Goal: Find specific page/section: Find specific page/section

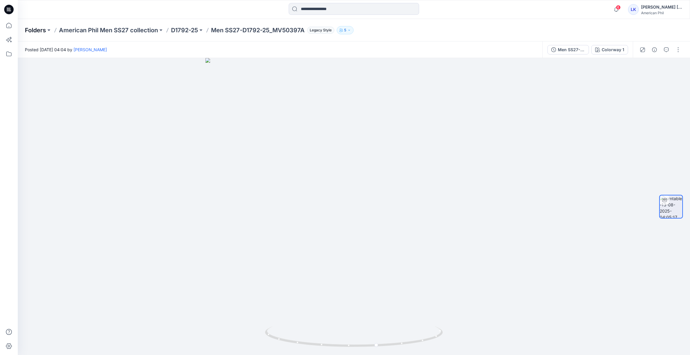
click at [27, 31] on p "Folders" at bounding box center [35, 30] width 21 height 8
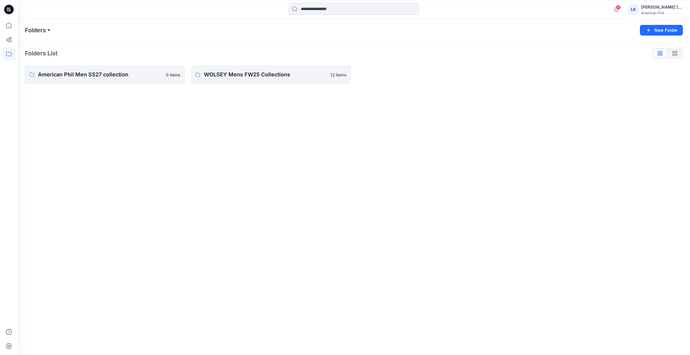
click at [47, 31] on button at bounding box center [49, 30] width 6 height 8
click at [370, 66] on div at bounding box center [437, 74] width 160 height 19
click at [677, 52] on icon "button" at bounding box center [674, 53] width 5 height 5
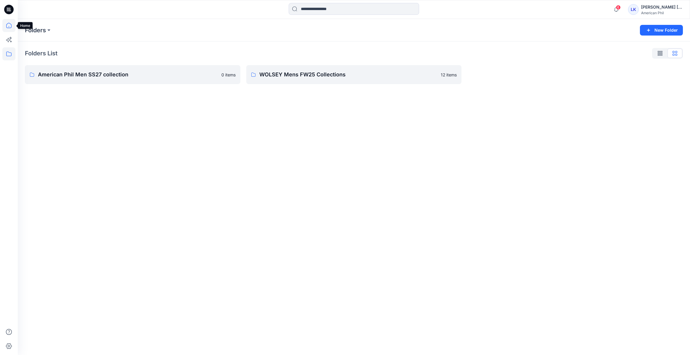
click at [11, 25] on icon at bounding box center [8, 25] width 5 height 5
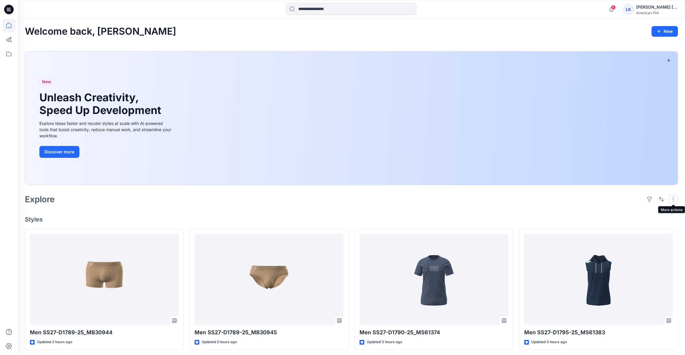
click at [676, 200] on button "button" at bounding box center [673, 199] width 9 height 9
click at [652, 225] on p "Folder View" at bounding box center [648, 225] width 37 height 7
click at [639, 226] on p "Folder View" at bounding box center [648, 225] width 37 height 7
click at [12, 54] on icon at bounding box center [8, 53] width 13 height 13
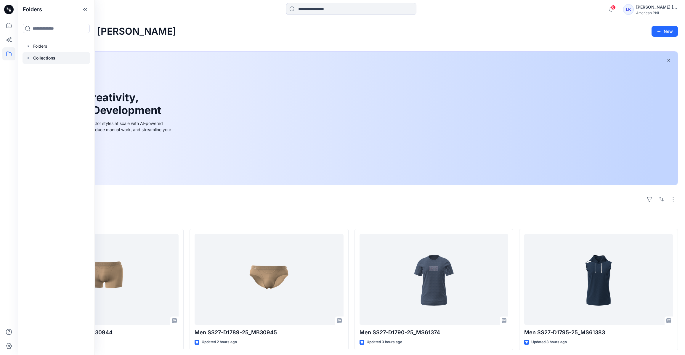
click at [55, 57] on div at bounding box center [57, 58] width 68 height 12
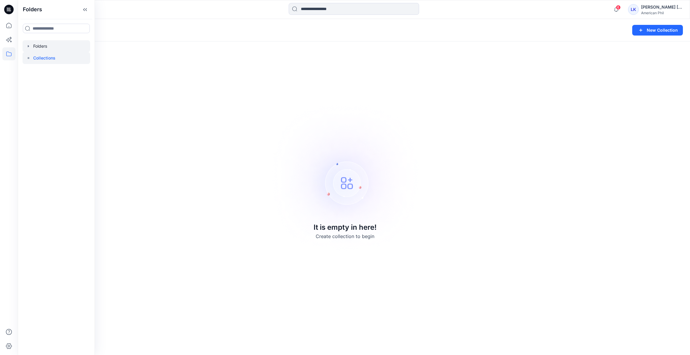
click at [53, 48] on div at bounding box center [57, 46] width 68 height 12
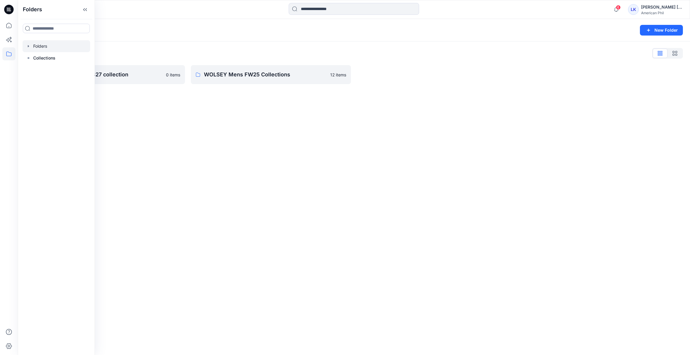
click at [124, 99] on div "Folders New Folder Folders List American Phil Men SS27 collection 0 items WOLSE…" at bounding box center [354, 187] width 672 height 336
click at [103, 75] on p "American Phil Men SS27 collection" at bounding box center [100, 75] width 124 height 8
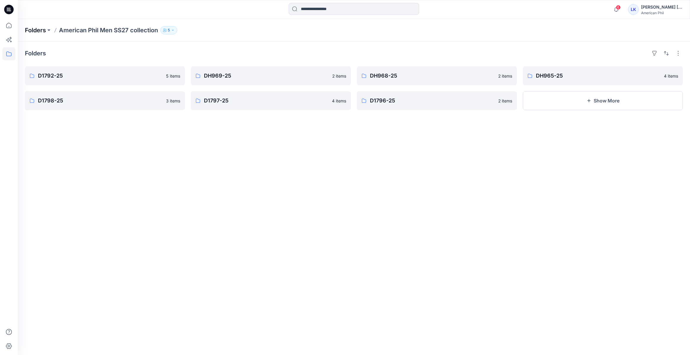
click at [43, 31] on p "Folders" at bounding box center [35, 30] width 21 height 8
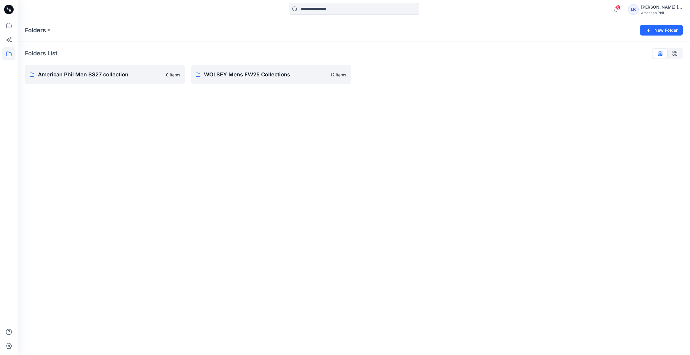
click at [7, 10] on icon at bounding box center [8, 9] width 9 height 9
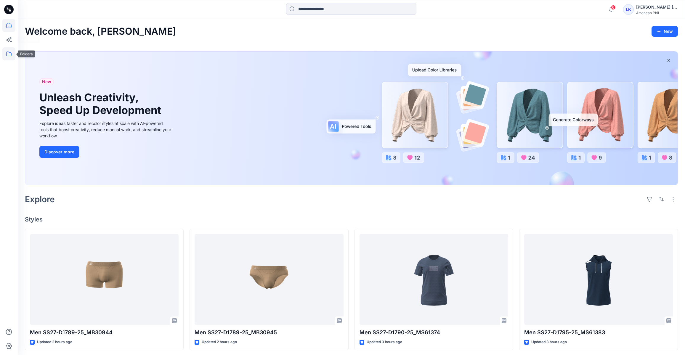
click at [7, 55] on icon at bounding box center [8, 53] width 13 height 13
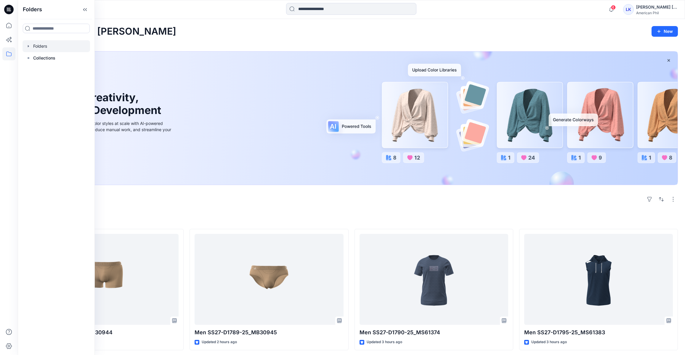
click at [48, 45] on div at bounding box center [57, 46] width 68 height 12
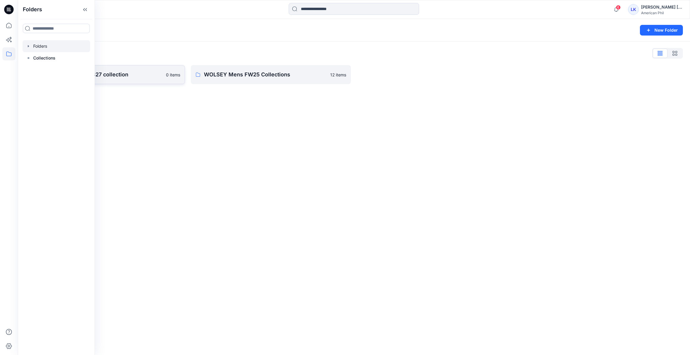
click at [140, 79] on link "American Phil Men SS27 collection 0 items" at bounding box center [105, 74] width 160 height 19
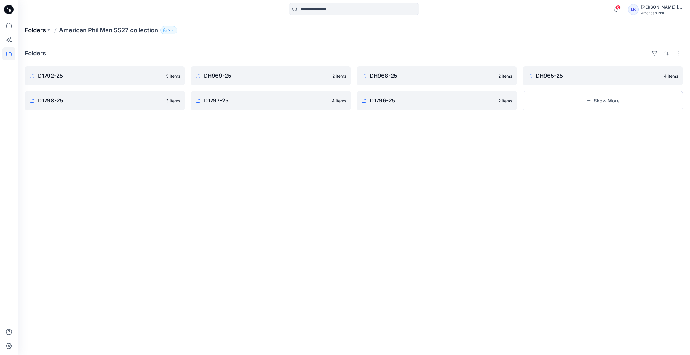
click at [36, 28] on p "Folders" at bounding box center [35, 30] width 21 height 8
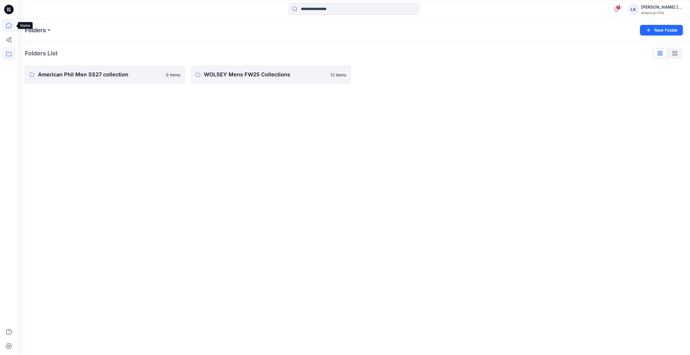
click at [9, 25] on icon at bounding box center [8, 25] width 13 height 13
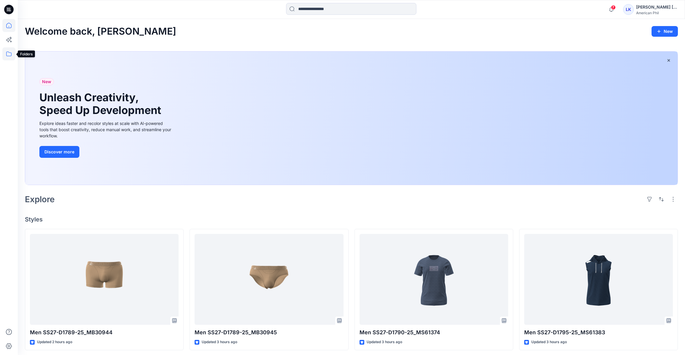
click at [10, 58] on icon at bounding box center [8, 53] width 13 height 13
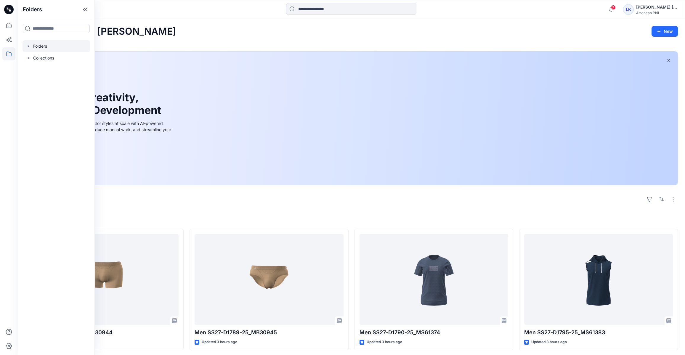
click at [56, 49] on div at bounding box center [57, 46] width 68 height 12
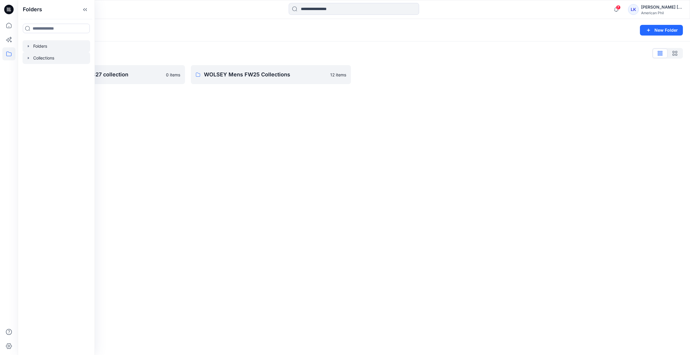
click at [56, 57] on div at bounding box center [57, 58] width 68 height 12
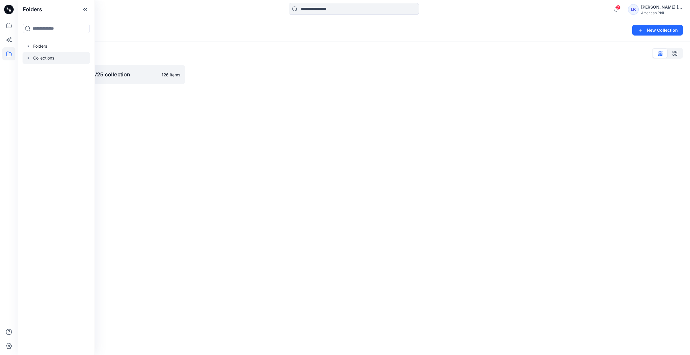
drag, startPoint x: 263, startPoint y: 100, endPoint x: 258, endPoint y: 99, distance: 4.3
click at [262, 100] on div "Collections New Collection Collections List American Phil Men FW25 collection 1…" at bounding box center [354, 187] width 672 height 336
click at [145, 78] on p "American Phil Men FW25 collection" at bounding box center [98, 75] width 120 height 8
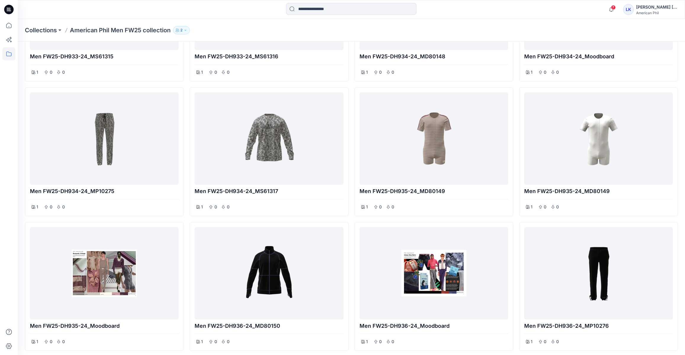
scroll to position [2940, 0]
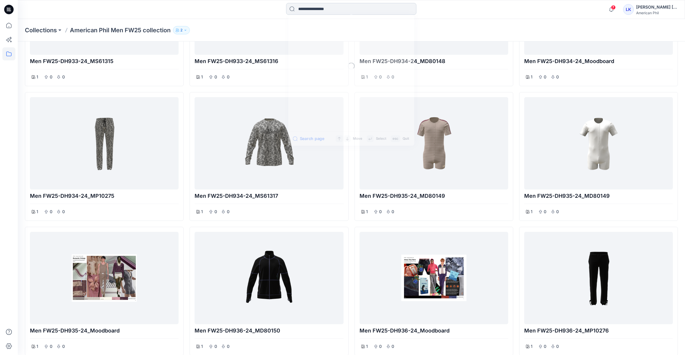
click at [351, 11] on input at bounding box center [351, 9] width 130 height 12
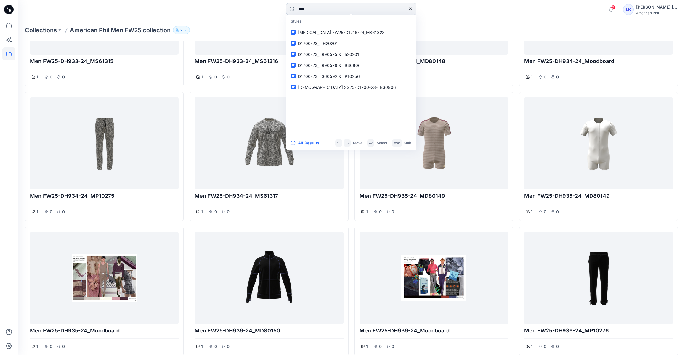
type input "*****"
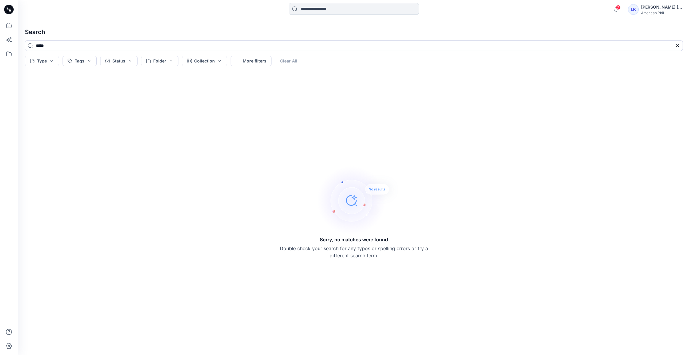
click at [346, 11] on input at bounding box center [354, 9] width 130 height 12
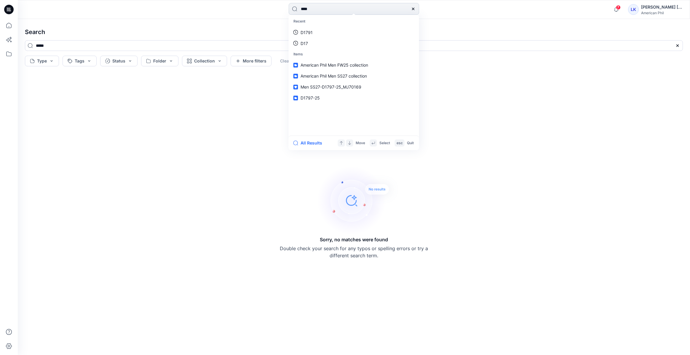
type input "*****"
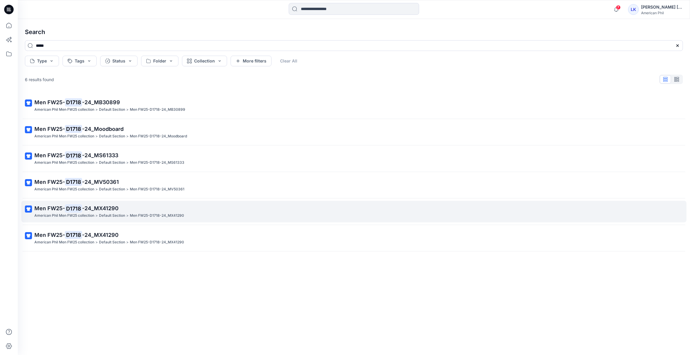
click at [184, 211] on p "Men FW25- D1718 -24_MX41290" at bounding box center [353, 208] width 638 height 8
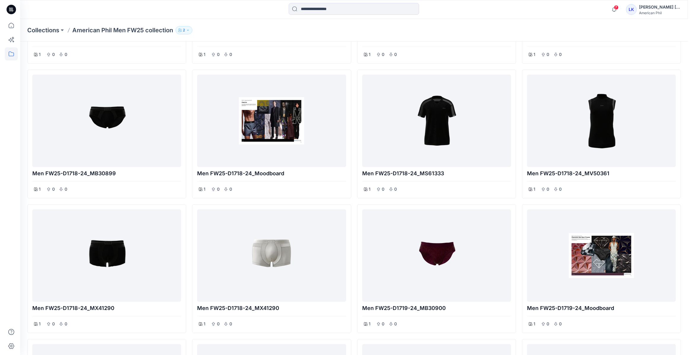
scroll to position [2021, 0]
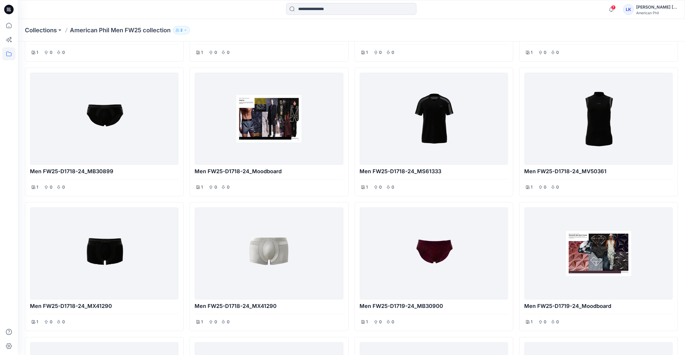
click at [264, 228] on div at bounding box center [269, 254] width 144 height 88
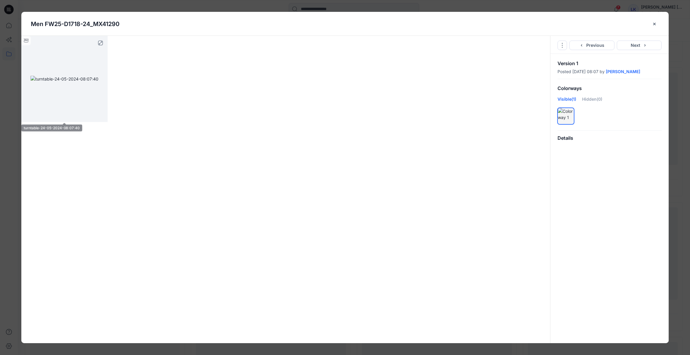
click at [91, 82] on img at bounding box center [65, 79] width 68 height 6
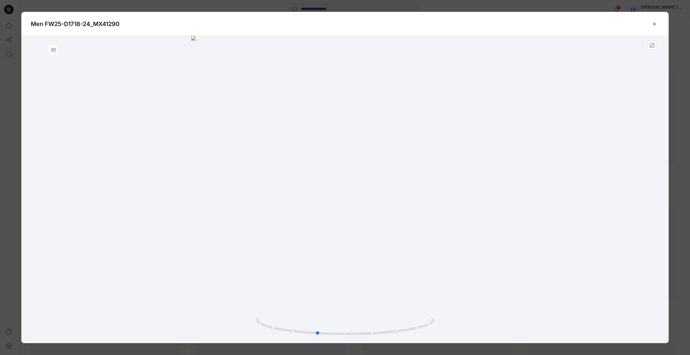
drag, startPoint x: 388, startPoint y: 217, endPoint x: 360, endPoint y: 230, distance: 31.3
click at [360, 230] on div at bounding box center [344, 190] width 647 height 308
click at [401, 216] on div at bounding box center [344, 190] width 647 height 308
drag, startPoint x: 436, startPoint y: 241, endPoint x: 391, endPoint y: 255, distance: 47.0
click at [391, 255] on div at bounding box center [344, 190] width 647 height 308
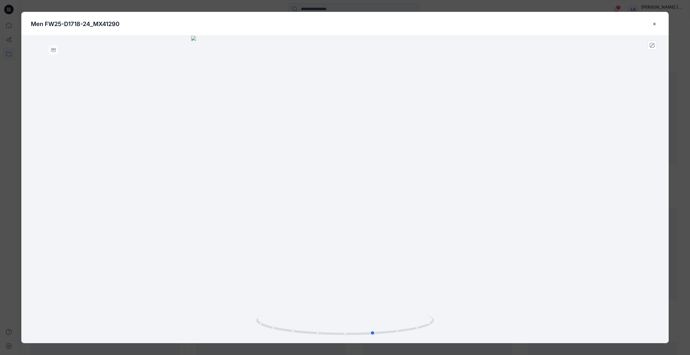
drag, startPoint x: 380, startPoint y: 294, endPoint x: 318, endPoint y: 293, distance: 61.6
click at [318, 293] on div at bounding box center [344, 190] width 647 height 308
drag, startPoint x: 517, startPoint y: 321, endPoint x: 495, endPoint y: 326, distance: 22.7
click at [495, 326] on div at bounding box center [344, 190] width 647 height 308
drag, startPoint x: 489, startPoint y: 302, endPoint x: 470, endPoint y: 303, distance: 18.8
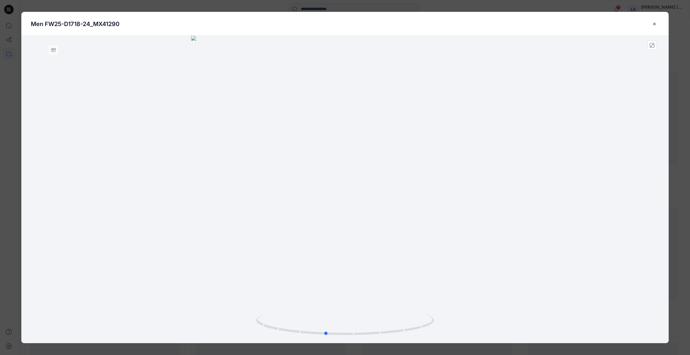
click at [470, 303] on div at bounding box center [344, 190] width 647 height 308
drag, startPoint x: 546, startPoint y: 304, endPoint x: 558, endPoint y: 300, distance: 13.1
click at [558, 300] on div at bounding box center [344, 190] width 647 height 308
